Goal: Find specific page/section: Find specific page/section

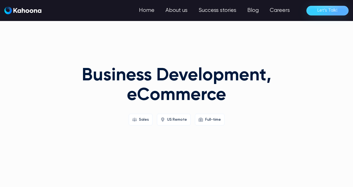
scroll to position [2, 0]
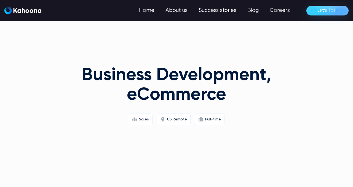
click at [30, 10] on img "home" at bounding box center [22, 11] width 37 height 8
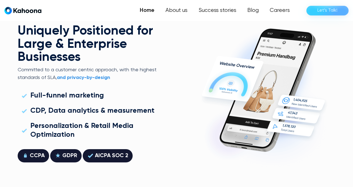
scroll to position [1268, 0]
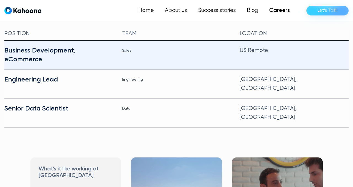
scroll to position [147, 0]
